Goal: Task Accomplishment & Management: Manage account settings

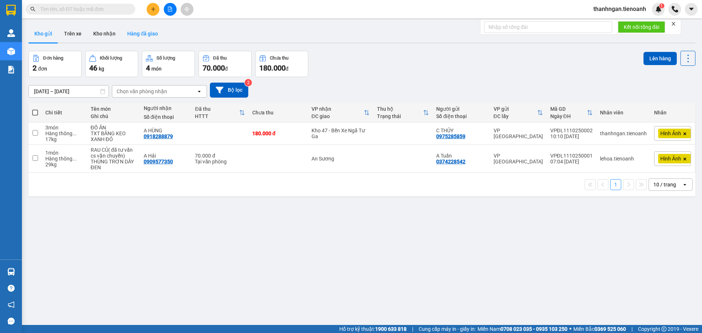
click at [151, 33] on button "Hàng đã giao" at bounding box center [142, 34] width 42 height 18
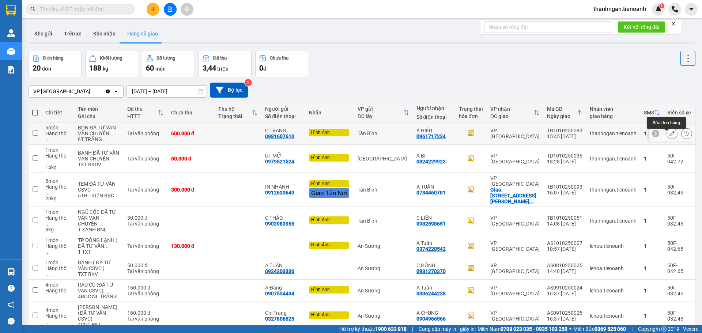
click at [667, 140] on button at bounding box center [672, 133] width 10 height 13
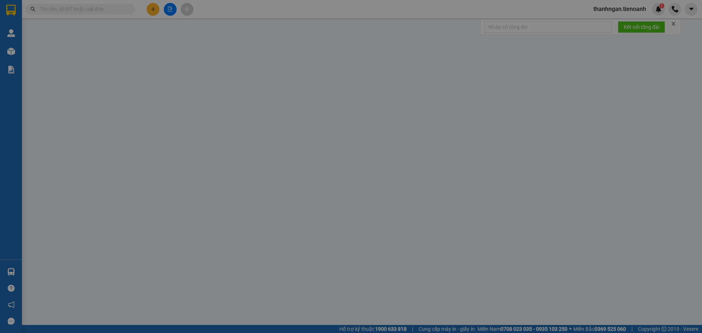
type input "0961717234"
type input "A HIẾU"
type input "0981607610"
type input "C TRANG"
type input "0"
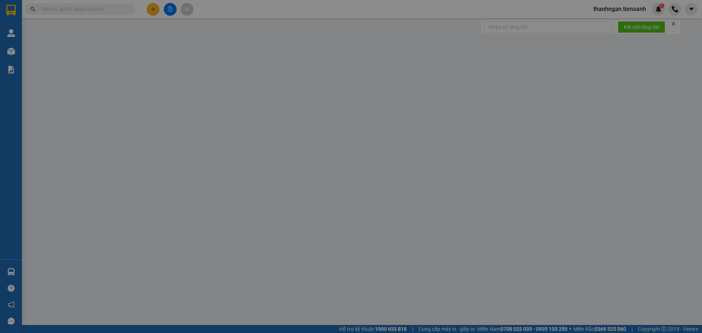
type input "600.000"
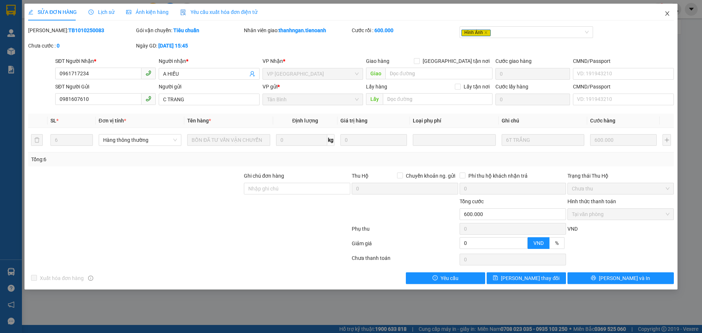
click at [667, 14] on icon "close" at bounding box center [667, 13] width 4 height 4
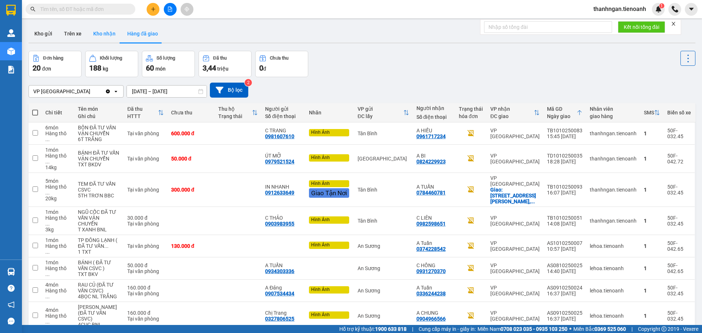
drag, startPoint x: 103, startPoint y: 31, endPoint x: 88, endPoint y: 28, distance: 14.9
click at [103, 31] on button "Kho nhận" at bounding box center [104, 34] width 34 height 18
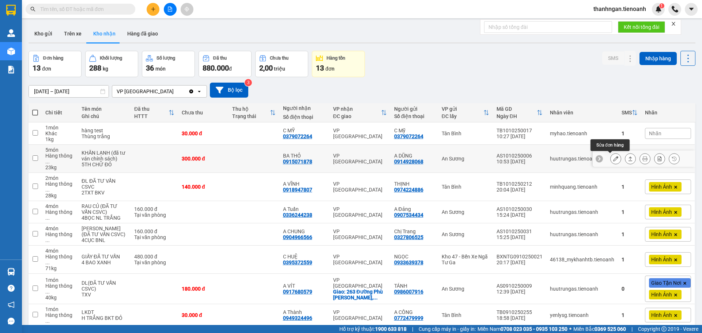
click at [613, 158] on icon at bounding box center [615, 158] width 5 height 5
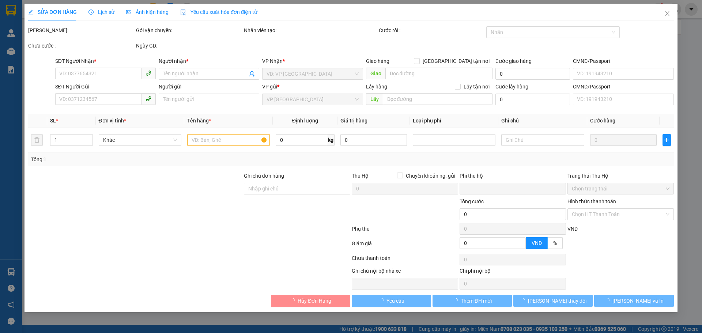
type input "0915071878"
type input "BA THỎ"
type input "0914928068"
type input "A DŨNG"
type input "0"
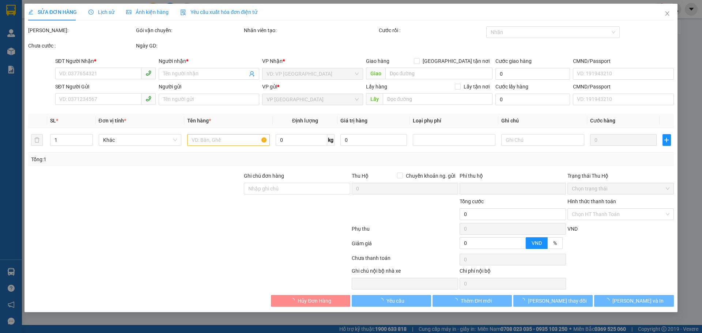
type input "300.000"
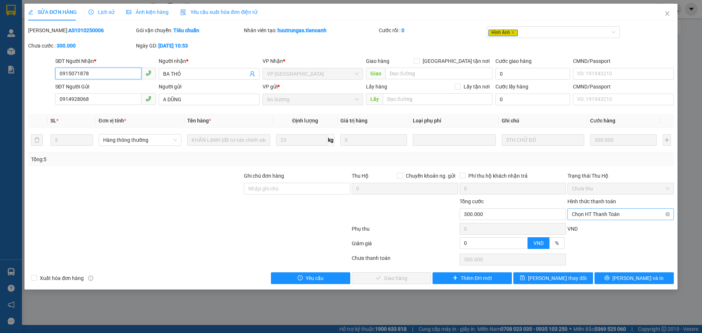
click at [620, 215] on span "Chọn HT Thanh Toán" at bounding box center [621, 214] width 98 height 11
drag, startPoint x: 597, startPoint y: 228, endPoint x: 562, endPoint y: 247, distance: 39.7
click at [597, 228] on div "Tại văn phòng" at bounding box center [621, 229] width 98 height 8
type input "0"
click at [404, 279] on span "[PERSON_NAME] và Giao hàng" at bounding box center [400, 278] width 70 height 8
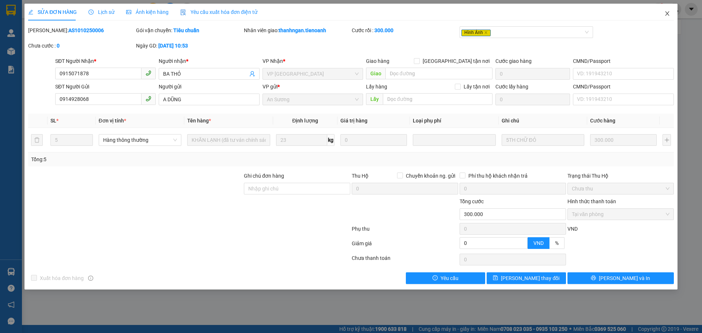
click at [667, 12] on icon "close" at bounding box center [667, 14] width 6 height 6
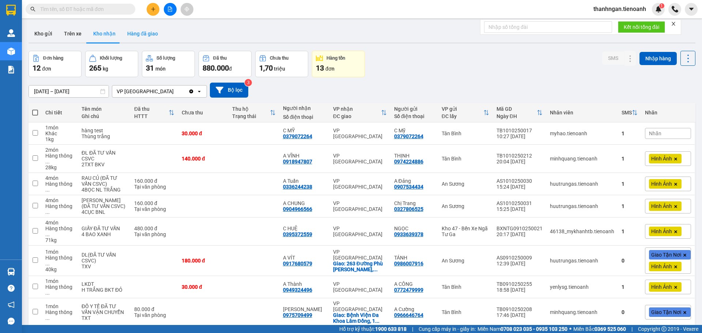
click at [148, 36] on button "Hàng đã giao" at bounding box center [142, 34] width 42 height 18
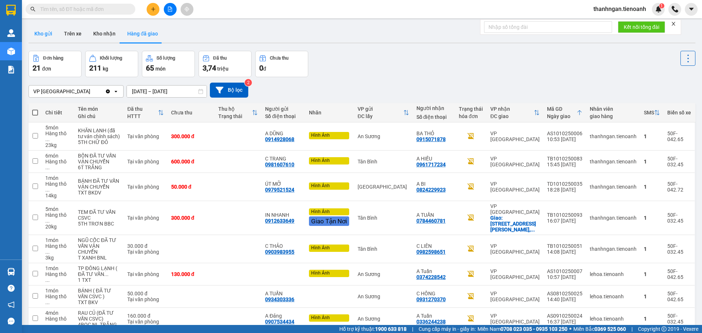
click at [48, 35] on button "Kho gửi" at bounding box center [44, 34] width 30 height 18
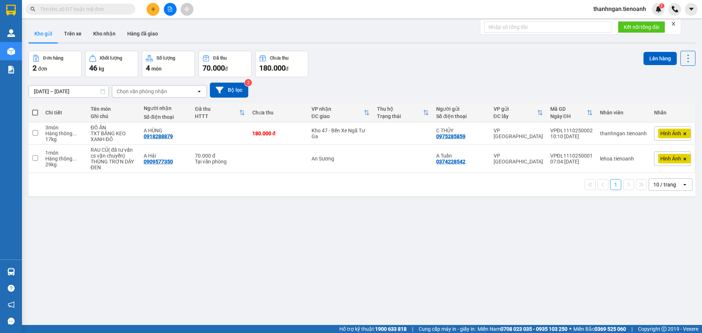
click at [33, 111] on span at bounding box center [35, 113] width 6 height 6
click at [35, 109] on input "checkbox" at bounding box center [35, 109] width 0 height 0
checkbox input "true"
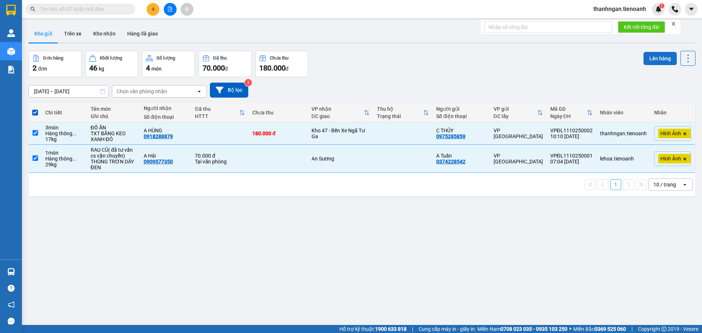
click at [661, 57] on button "Lên hàng" at bounding box center [659, 58] width 33 height 13
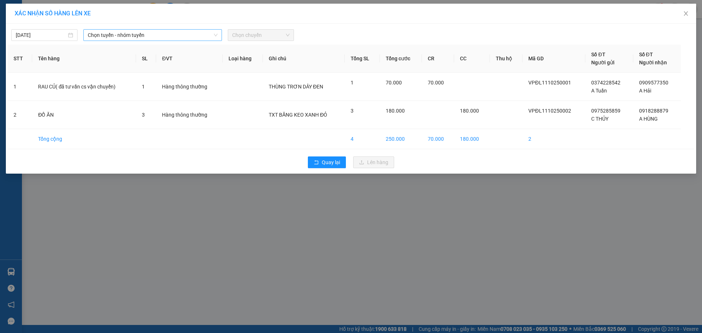
click at [157, 32] on span "Chọn tuyến - nhóm tuyến" at bounding box center [153, 35] width 130 height 11
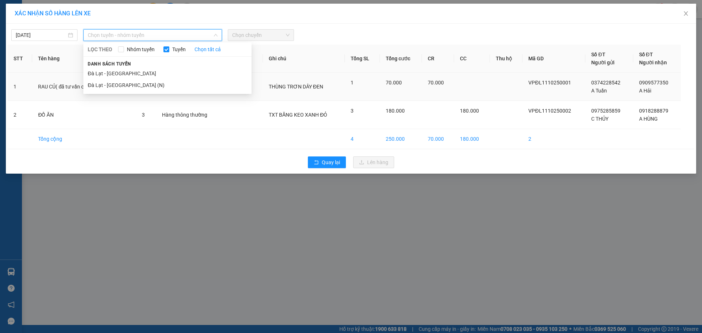
click at [118, 87] on li "Đà Lạt - [GEOGRAPHIC_DATA] (N)" at bounding box center [167, 85] width 168 height 12
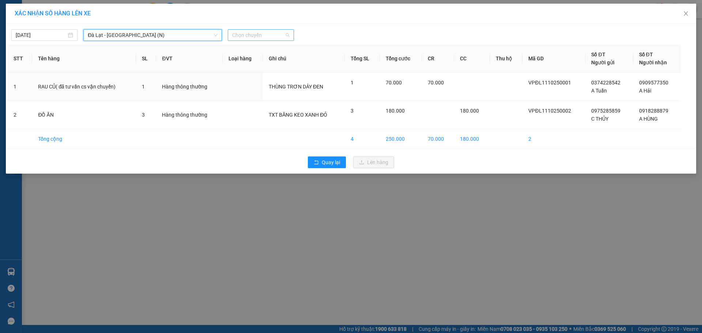
click at [259, 38] on span "Chọn chuyến" at bounding box center [260, 35] width 57 height 11
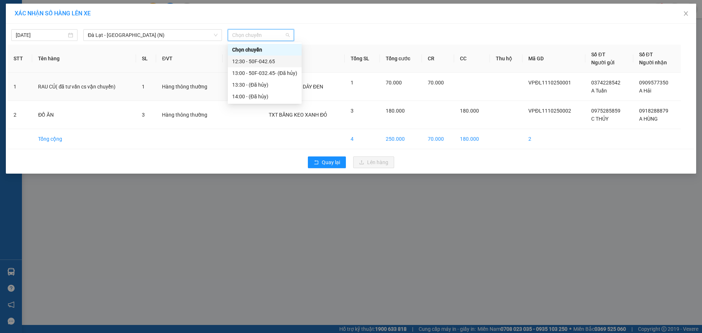
click at [252, 62] on div "12:30 - 50F-042.65" at bounding box center [264, 61] width 65 height 8
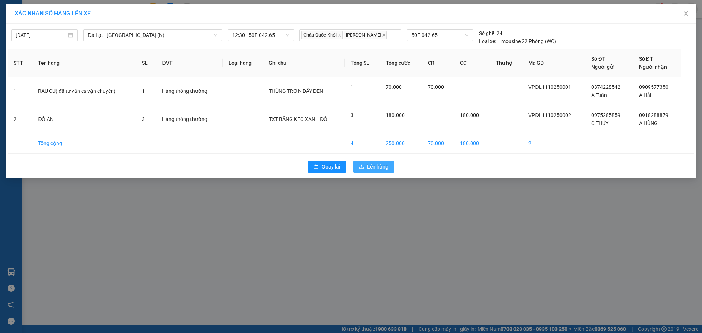
click at [367, 166] on button "Lên hàng" at bounding box center [373, 167] width 41 height 12
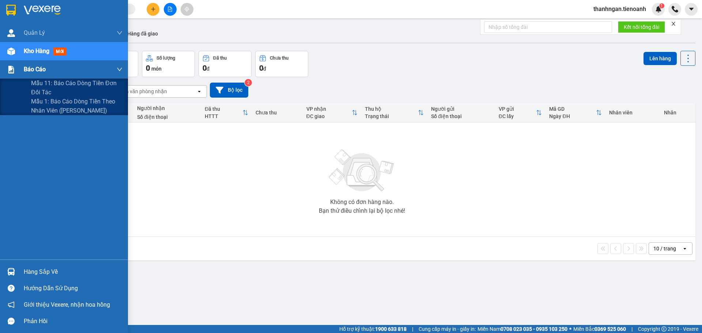
click at [40, 69] on span "Báo cáo" at bounding box center [35, 69] width 22 height 9
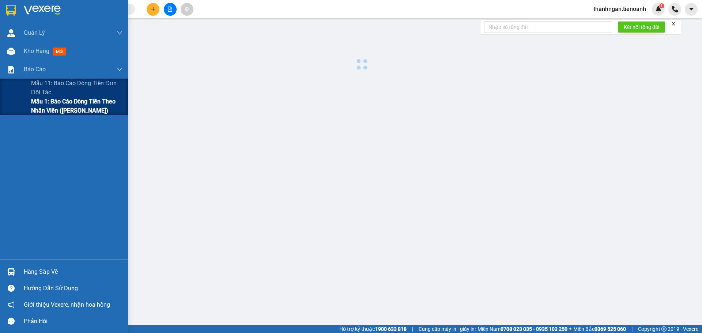
click at [50, 106] on span "Mẫu 1: Báo cáo dòng tiền theo nhân viên ([PERSON_NAME])" at bounding box center [76, 106] width 91 height 18
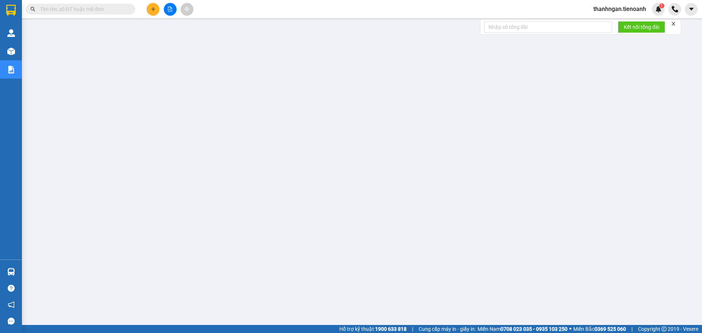
click at [95, 11] on input "text" at bounding box center [83, 9] width 86 height 8
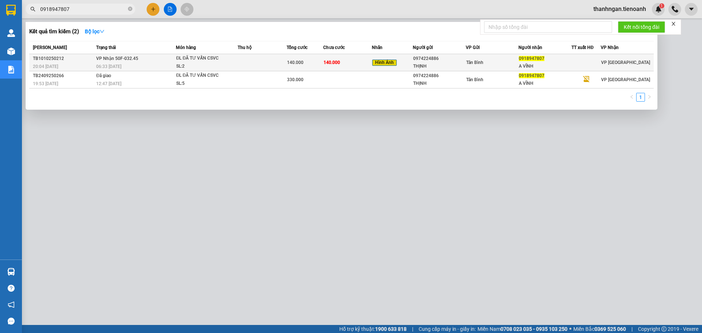
type input "0918947807"
click at [353, 67] on td "140.000" at bounding box center [347, 62] width 49 height 17
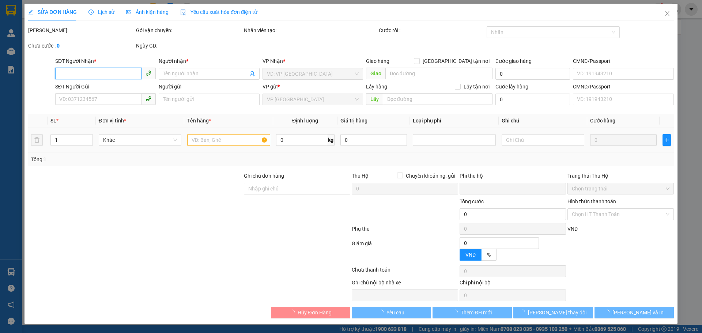
type input "0918947807"
type input "A VĨNH"
type input "0974224886"
type input "THỊNH"
type input "0"
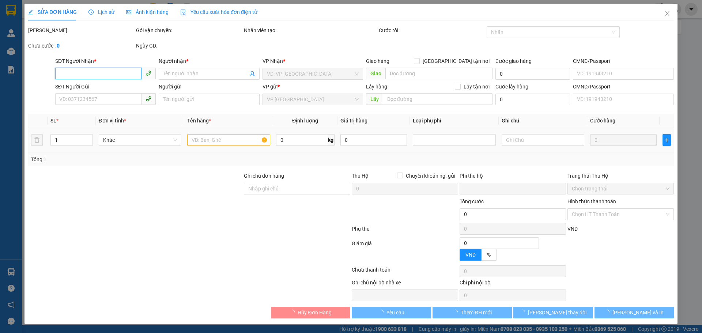
type input "140.000"
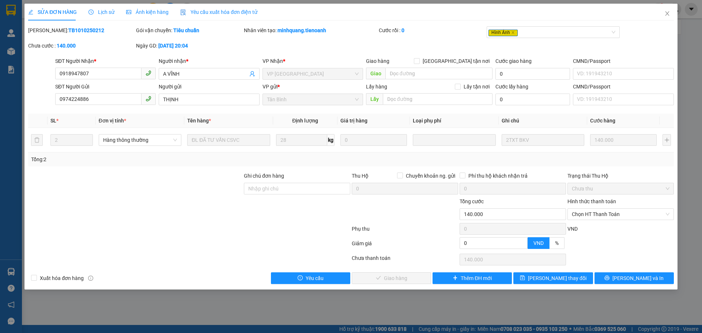
click at [93, 12] on span "Lịch sử" at bounding box center [101, 12] width 26 height 6
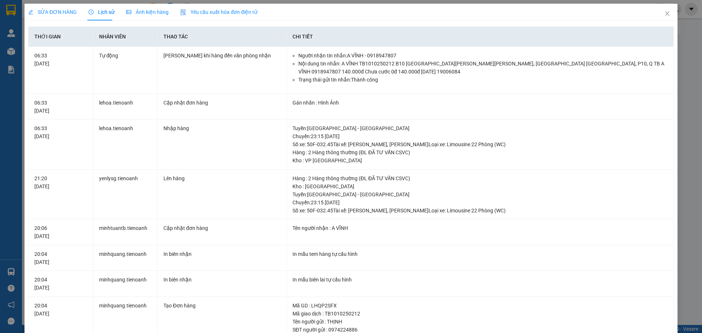
click at [61, 10] on span "SỬA ĐƠN HÀNG" at bounding box center [52, 12] width 49 height 6
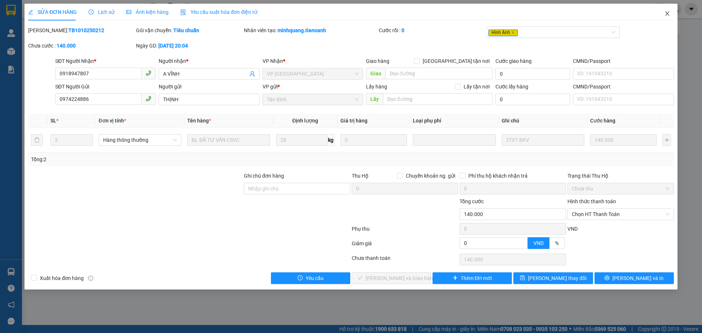
click at [665, 13] on icon "close" at bounding box center [667, 14] width 6 height 6
